Goal: Transaction & Acquisition: Purchase product/service

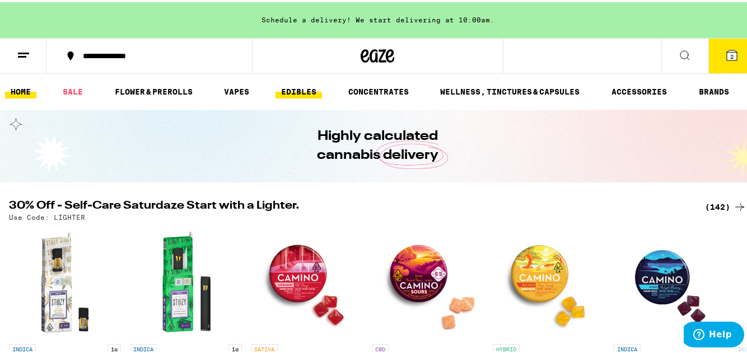
click at [312, 92] on link "EDIBLES" at bounding box center [298, 89] width 46 height 13
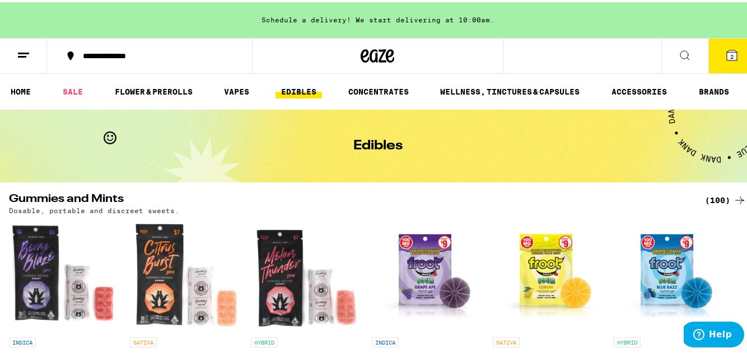
click at [688, 55] on button at bounding box center [684, 53] width 47 height 35
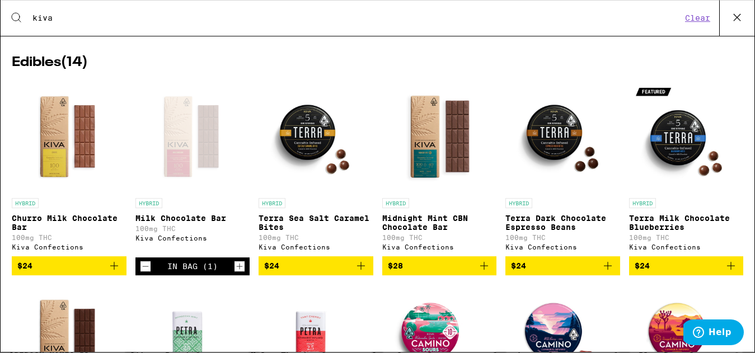
scroll to position [161, 0]
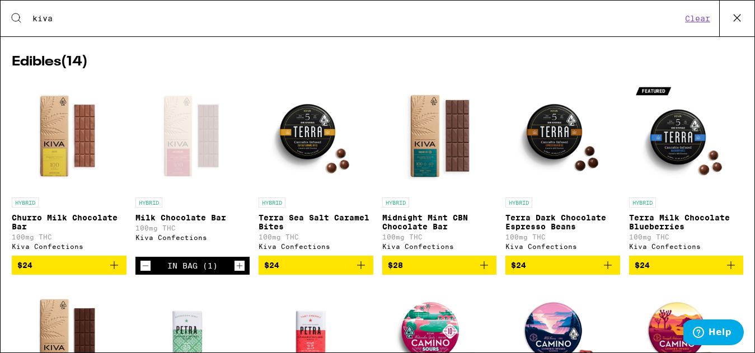
type input "kiva"
click at [178, 174] on div "Open page for Milk Chocolate Bar from Kiva Confections" at bounding box center [193, 136] width 112 height 112
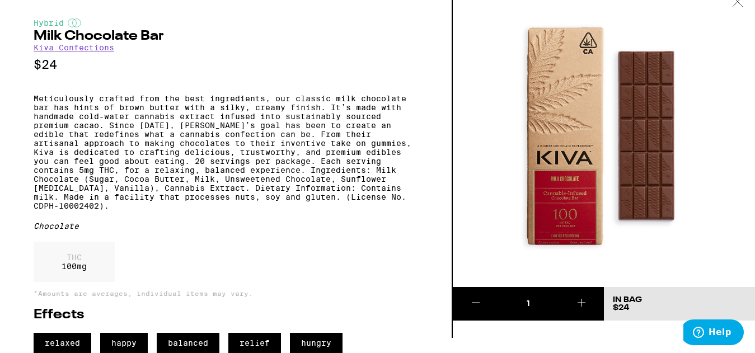
scroll to position [34, 0]
click at [585, 296] on icon at bounding box center [581, 302] width 13 height 13
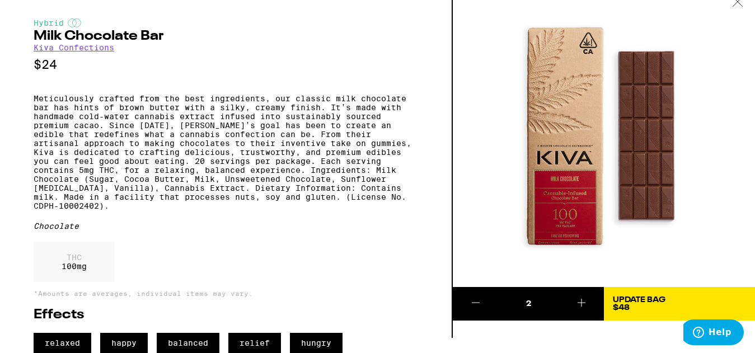
click at [585, 296] on icon at bounding box center [581, 302] width 13 height 13
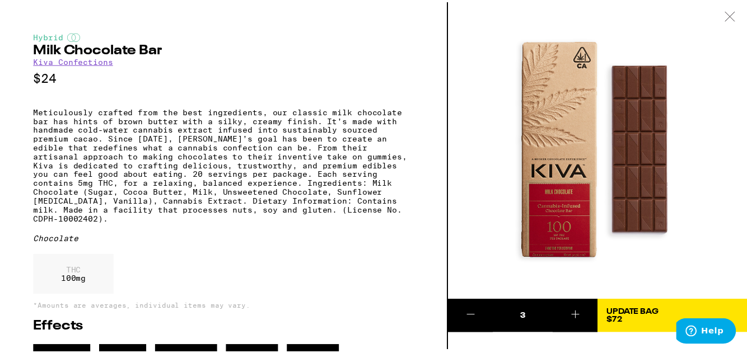
scroll to position [0, 0]
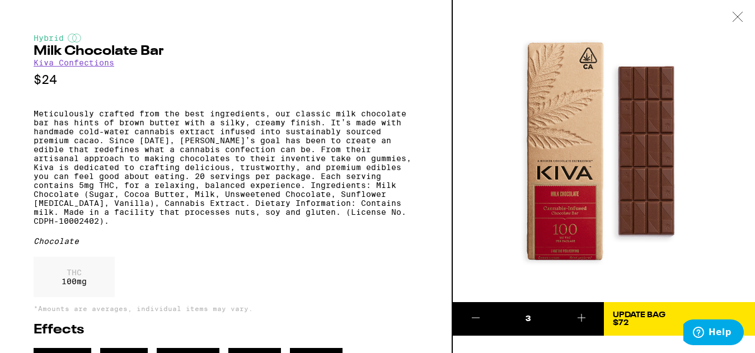
click at [740, 20] on icon at bounding box center [737, 17] width 11 height 10
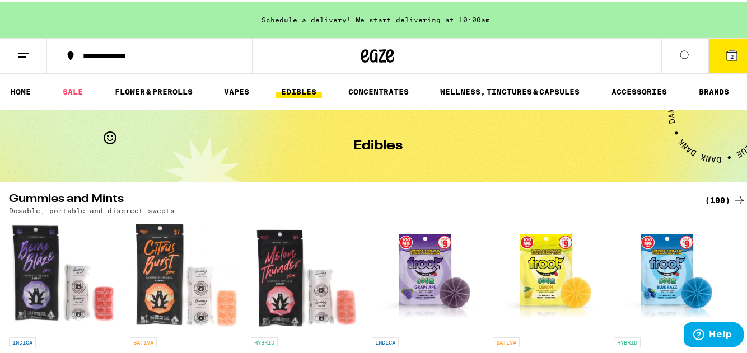
click at [730, 55] on span "2" at bounding box center [731, 54] width 3 height 7
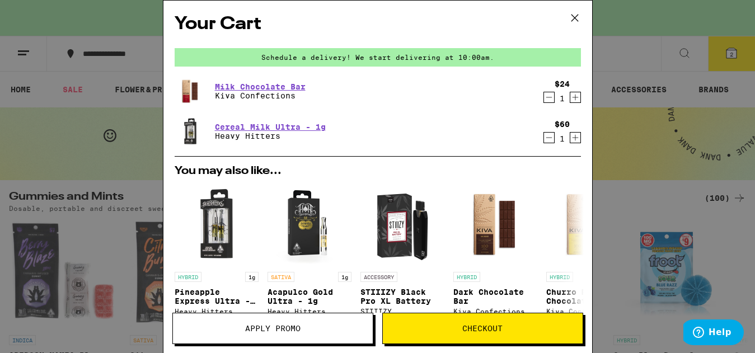
click at [544, 139] on icon "Decrement" at bounding box center [549, 137] width 10 height 13
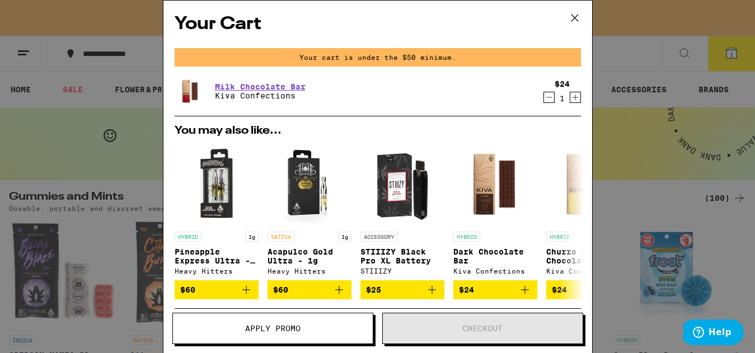
click at [571, 102] on icon "Increment" at bounding box center [576, 97] width 10 height 13
click at [572, 101] on icon "Increment" at bounding box center [575, 98] width 6 height 6
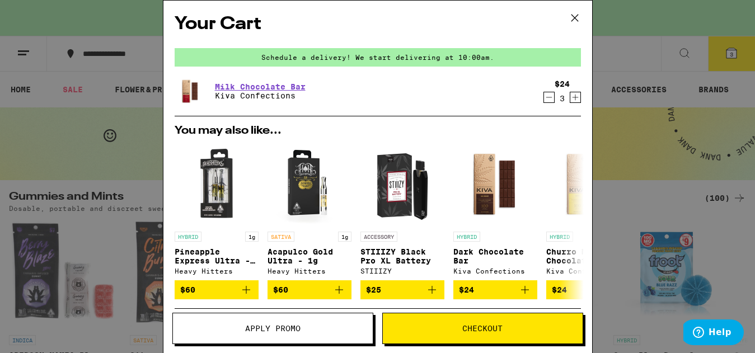
click at [577, 22] on icon at bounding box center [575, 18] width 17 height 17
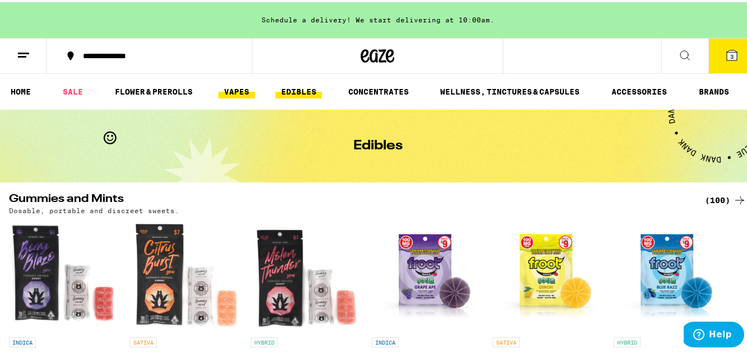
click at [232, 93] on link "VAPES" at bounding box center [236, 89] width 36 height 13
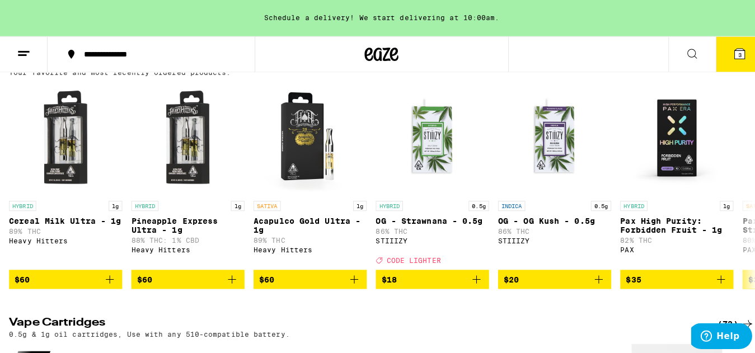
scroll to position [148, 0]
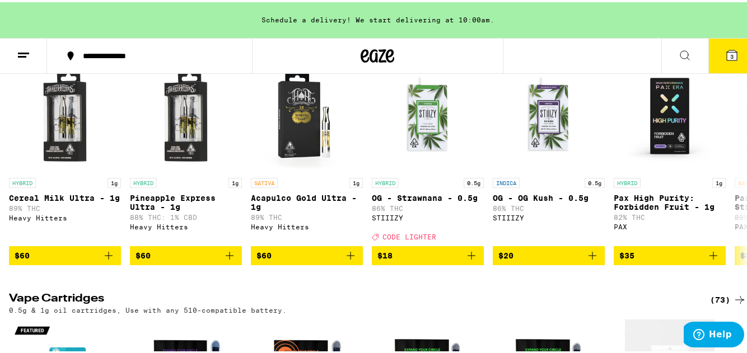
click at [708, 63] on button "3" at bounding box center [731, 53] width 47 height 35
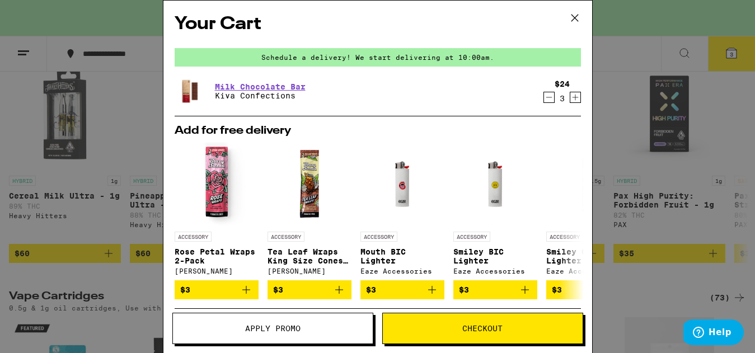
scroll to position [150, 0]
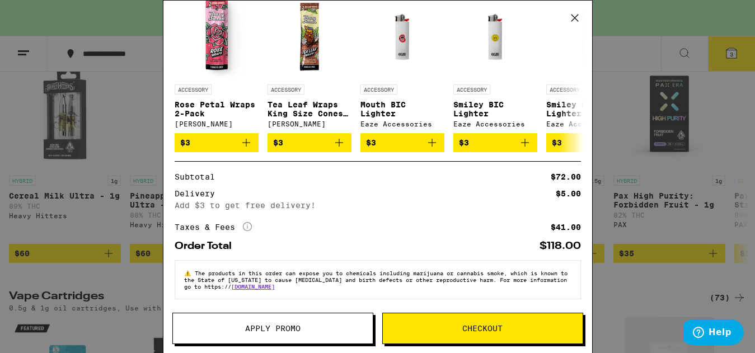
click at [482, 335] on button "Checkout" at bounding box center [482, 328] width 201 height 31
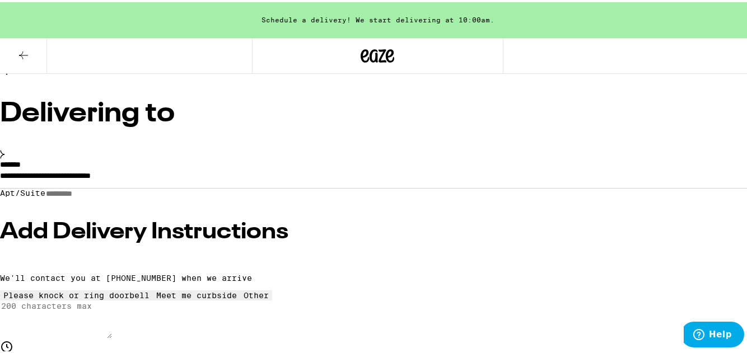
scroll to position [59, 0]
click at [114, 196] on input "Apt/Suite" at bounding box center [85, 191] width 80 height 10
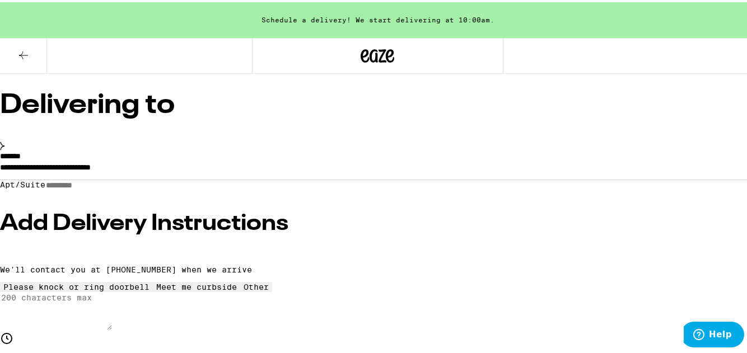
scroll to position [68, 0]
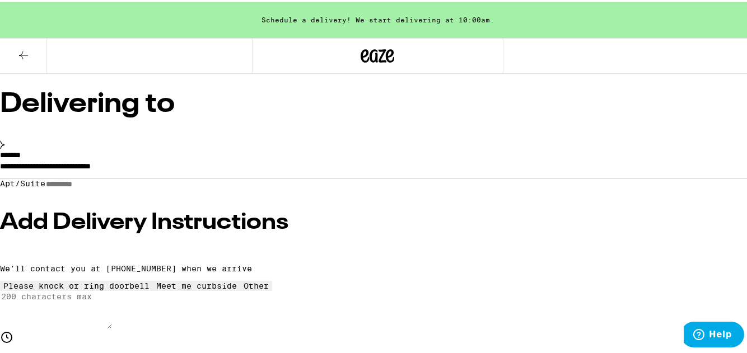
click at [127, 232] on h3 "Add Delivery Instructions" at bounding box center [377, 220] width 755 height 22
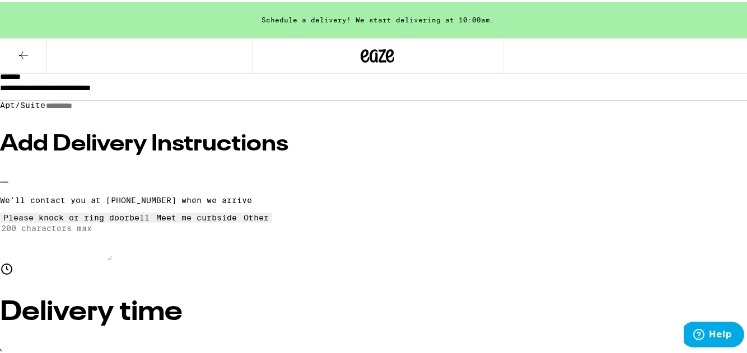
scroll to position [147, 0]
click at [256, 211] on icon at bounding box center [256, 211] width 0 height 0
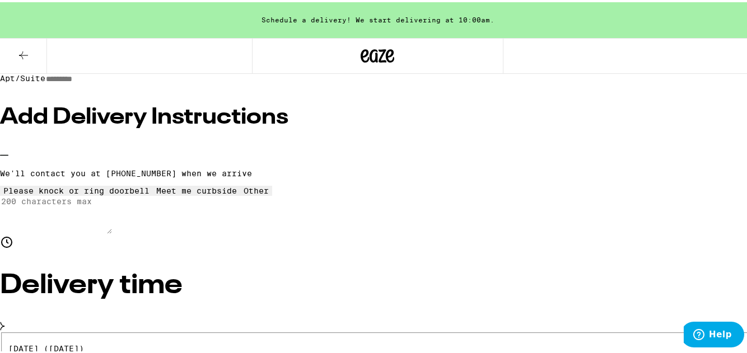
scroll to position [225, 0]
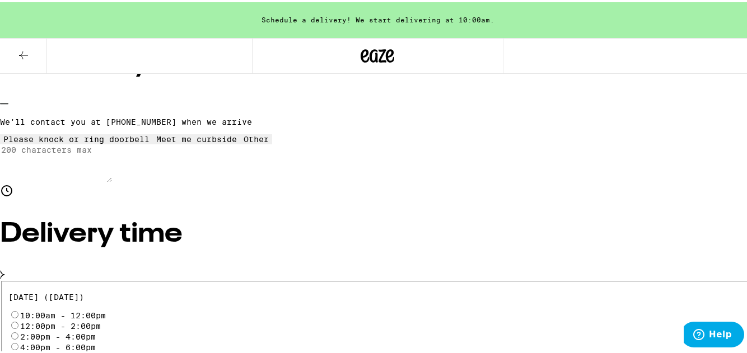
click at [112, 180] on textarea "Enter any other delivery instructions you want driver to know" at bounding box center [56, 161] width 112 height 38
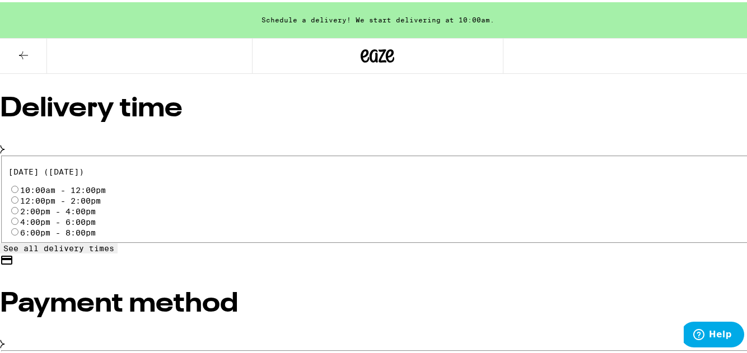
scroll to position [419, 0]
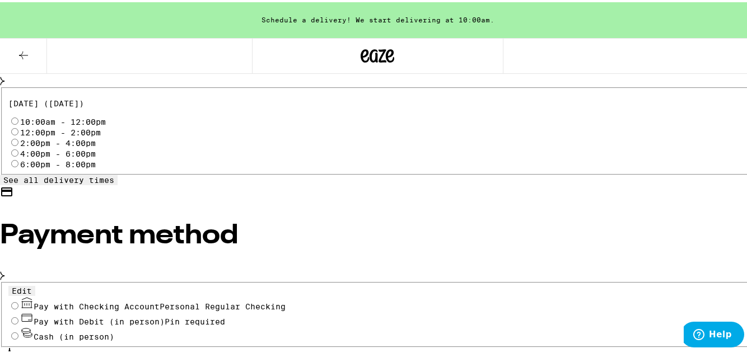
type textarea "Gate Code: #8733 Gate is located on [PERSON_NAME][GEOGRAPHIC_DATA]. closest to …"
click at [18, 123] on input "10:00am - 12:00pm" at bounding box center [14, 118] width 7 height 7
radio input "true"
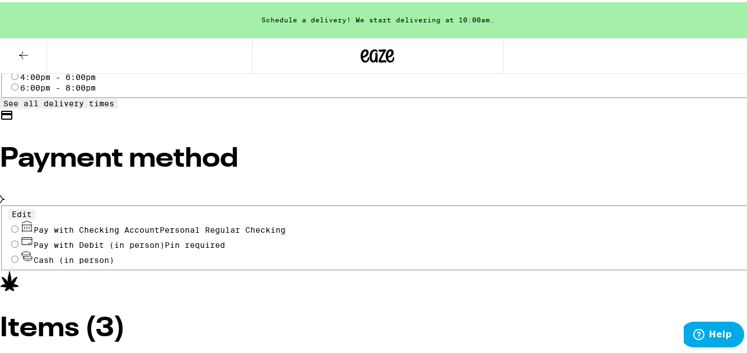
scroll to position [535, 0]
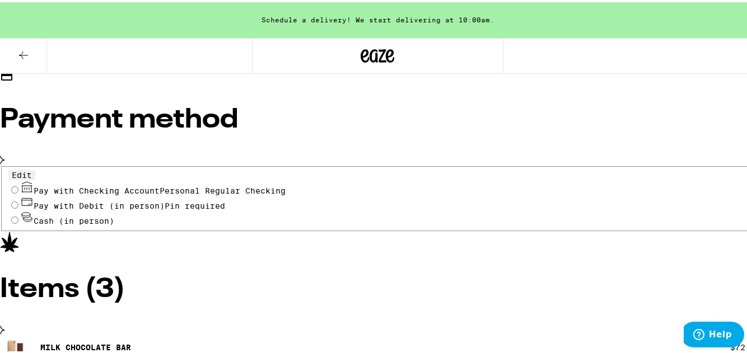
click at [18, 222] on input "Cash (in person)" at bounding box center [14, 217] width 7 height 7
radio input "true"
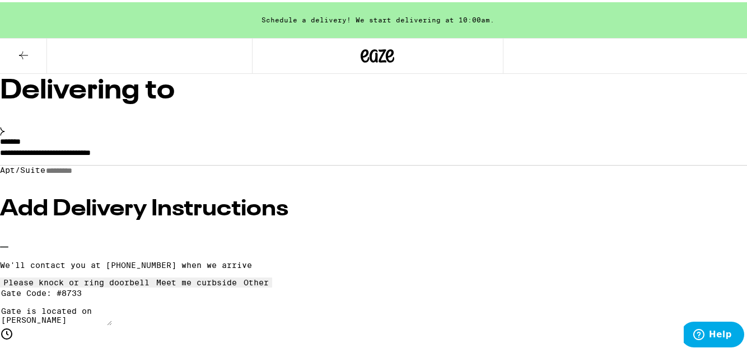
scroll to position [84, 0]
